Goal: Information Seeking & Learning: Check status

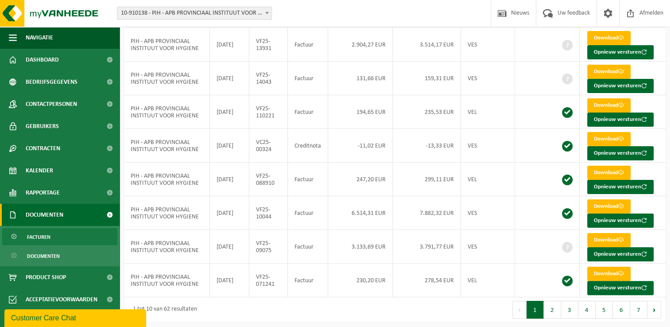
click at [393, 19] on div "Vestiging: 10-910138 - PIH - APB PROVINCIAAL INSTITUUT VOOR HYGIENE - [GEOGRAPH…" at bounding box center [335, 13] width 670 height 27
click at [302, 249] on td "Factuur" at bounding box center [308, 247] width 40 height 34
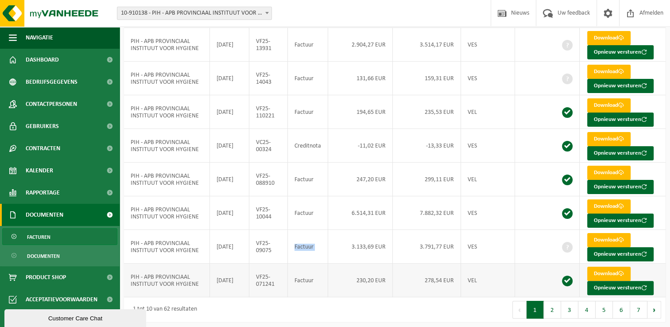
drag, startPoint x: 302, startPoint y: 249, endPoint x: 296, endPoint y: 260, distance: 11.9
click at [296, 260] on tbody "PIH - APB PROVINCIAAL INSTITUUT VOOR HYGIENE 2025-09-30 VF25-137020 Factuur 177…" at bounding box center [394, 129] width 541 height 336
click at [280, 258] on td "VF25-09075" at bounding box center [268, 247] width 39 height 34
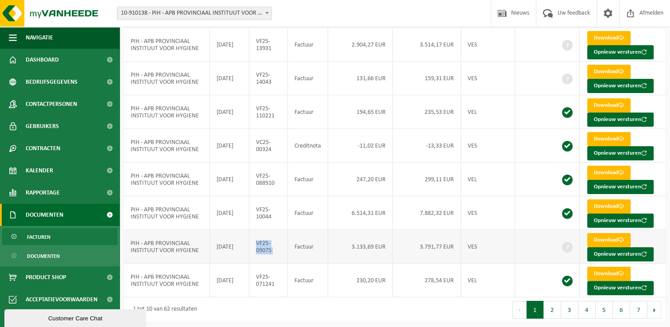
click at [280, 258] on td "VF25-09075" at bounding box center [268, 247] width 39 height 34
drag, startPoint x: 280, startPoint y: 258, endPoint x: 259, endPoint y: 257, distance: 21.7
click at [259, 257] on td "VF25-09075" at bounding box center [268, 247] width 39 height 34
drag, startPoint x: 259, startPoint y: 257, endPoint x: 247, endPoint y: 255, distance: 11.7
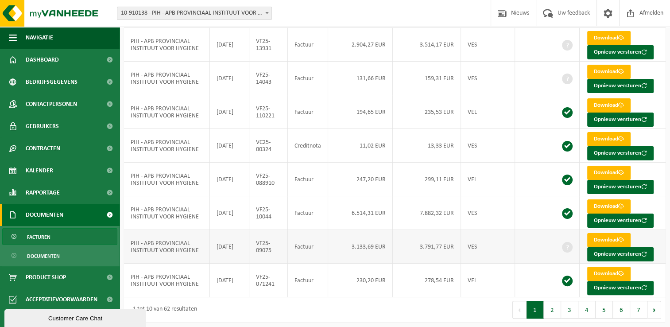
click at [247, 255] on td "[DATE]" at bounding box center [229, 247] width 39 height 34
click at [301, 230] on td "Factuur" at bounding box center [308, 247] width 40 height 34
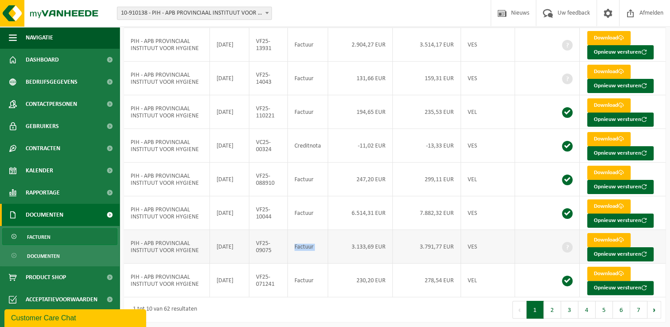
click at [301, 230] on td "Factuur" at bounding box center [308, 247] width 40 height 34
drag, startPoint x: 301, startPoint y: 229, endPoint x: 294, endPoint y: 217, distance: 14.5
click at [294, 217] on td "Factuur" at bounding box center [308, 213] width 40 height 34
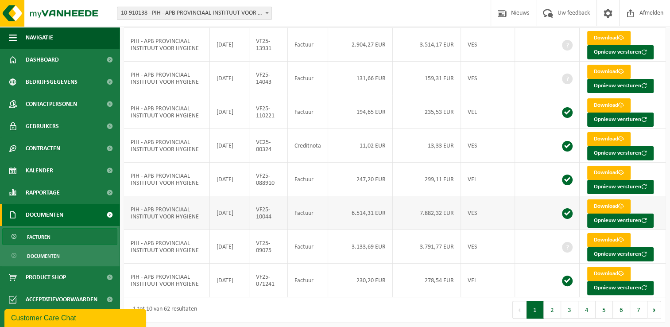
drag, startPoint x: 294, startPoint y: 217, endPoint x: 286, endPoint y: 224, distance: 10.3
click at [286, 224] on td "VF25-10044" at bounding box center [268, 213] width 39 height 34
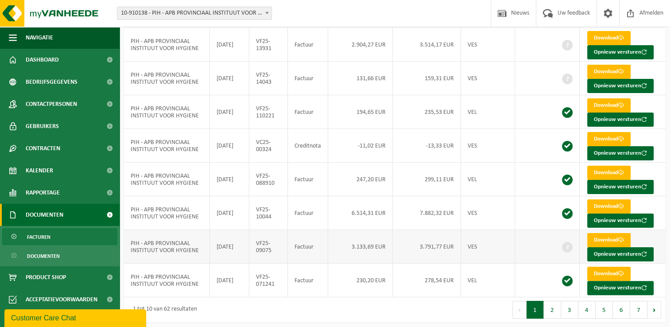
click at [288, 254] on td "VF25-09075" at bounding box center [268, 247] width 39 height 34
drag, startPoint x: 289, startPoint y: 254, endPoint x: 283, endPoint y: 258, distance: 7.0
click at [283, 258] on td "VF25-09075" at bounding box center [268, 247] width 39 height 34
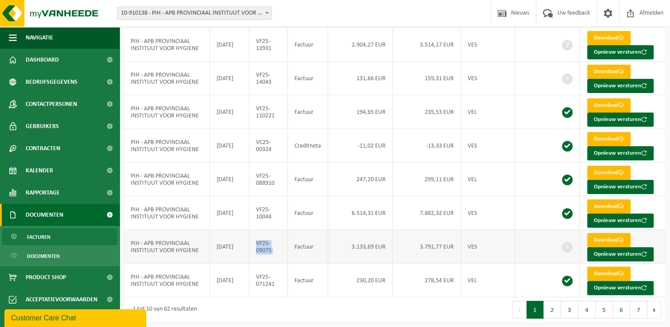
click at [283, 258] on td "VF25-09075" at bounding box center [268, 247] width 39 height 34
drag, startPoint x: 283, startPoint y: 258, endPoint x: 279, endPoint y: 256, distance: 5.0
click at [279, 256] on td "VF25-09075" at bounding box center [268, 247] width 39 height 34
drag, startPoint x: 279, startPoint y: 256, endPoint x: 240, endPoint y: 252, distance: 39.6
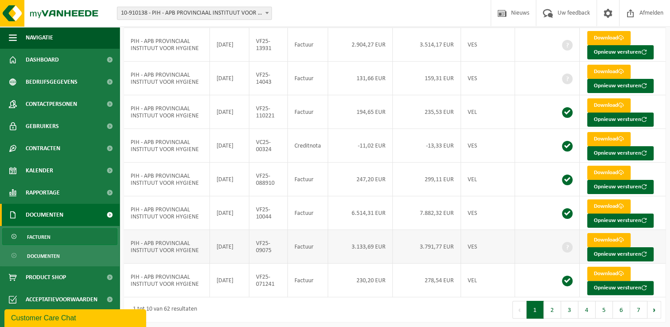
click at [240, 252] on td "[DATE]" at bounding box center [229, 247] width 39 height 34
click at [269, 304] on div "1 tot 10 van 62 resultaten" at bounding box center [259, 309] width 271 height 25
